Goal: Task Accomplishment & Management: Manage account settings

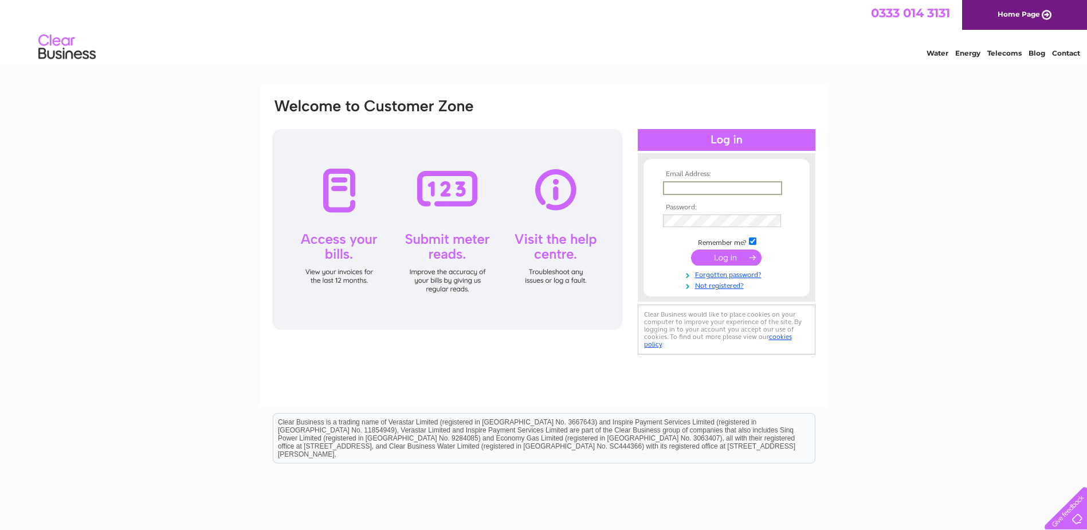
click at [688, 192] on input "text" at bounding box center [722, 188] width 119 height 14
click at [697, 179] on td at bounding box center [726, 187] width 133 height 18
click at [698, 185] on input "text" at bounding box center [722, 187] width 118 height 13
type input "[EMAIL_ADDRESS][DOMAIN_NAME]"
click at [728, 261] on input "submit" at bounding box center [726, 256] width 71 height 16
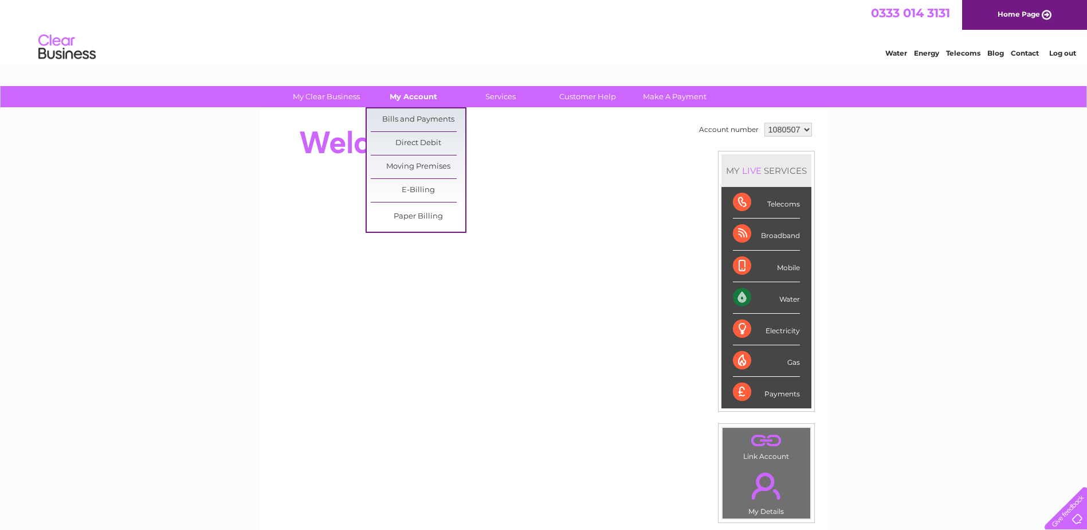
click at [416, 96] on link "My Account" at bounding box center [413, 96] width 95 height 21
click at [413, 119] on link "Bills and Payments" at bounding box center [418, 119] width 95 height 23
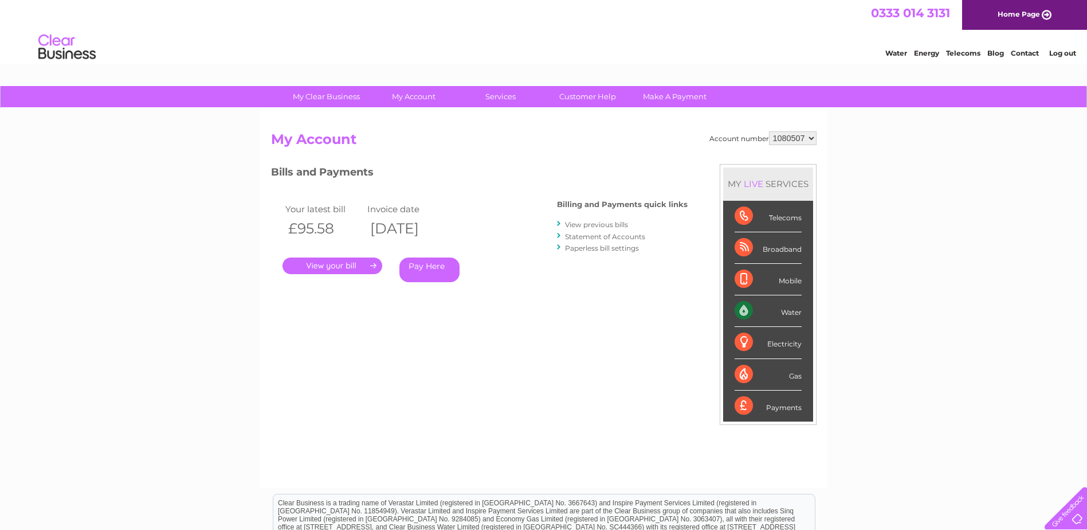
click at [341, 264] on link "." at bounding box center [333, 265] width 100 height 17
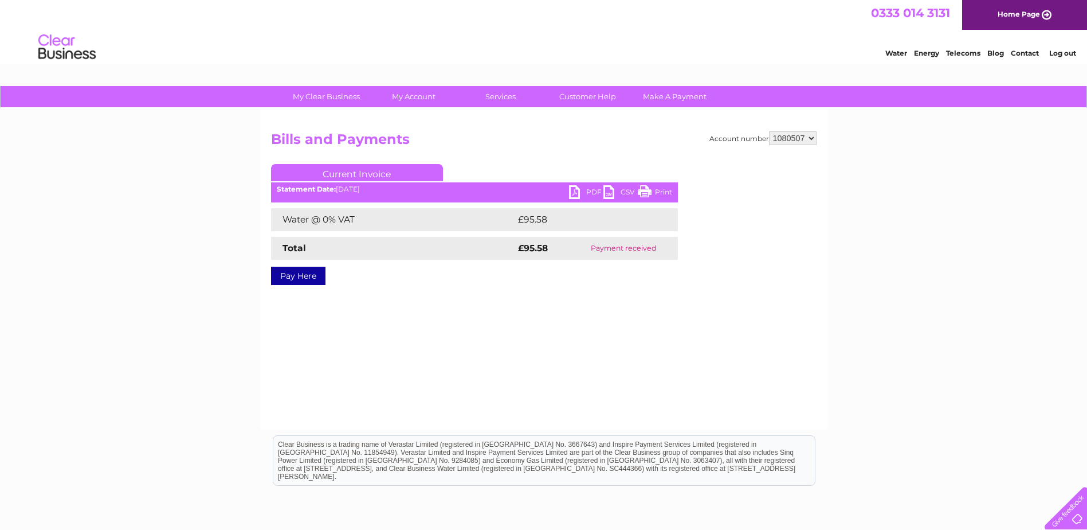
click at [574, 188] on link "PDF" at bounding box center [586, 193] width 34 height 17
